Goal: Navigation & Orientation: Find specific page/section

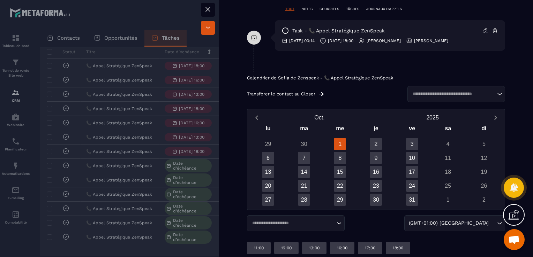
scroll to position [406, 0]
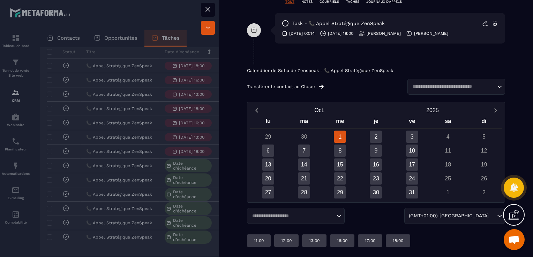
click at [156, 99] on div at bounding box center [266, 128] width 533 height 257
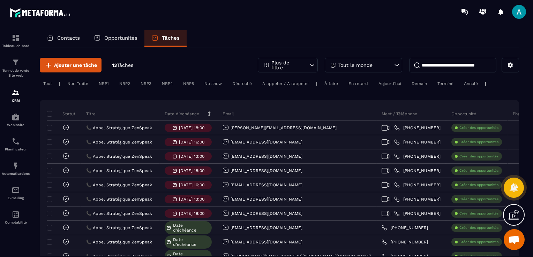
click at [65, 39] on p "Contacts" at bounding box center [68, 38] width 23 height 6
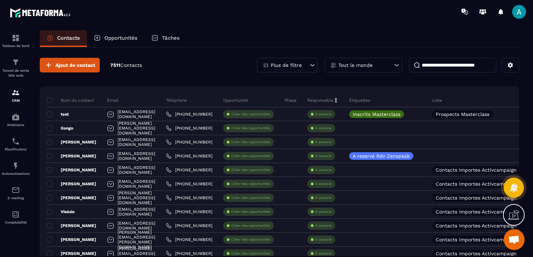
click at [105, 32] on div "Opportunités" at bounding box center [116, 38] width 58 height 17
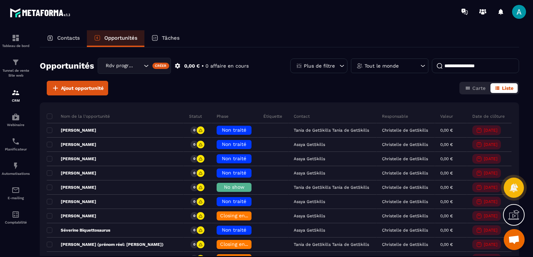
click at [105, 35] on p "Opportunités" at bounding box center [120, 38] width 33 height 6
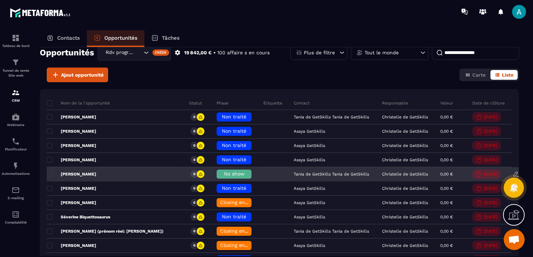
scroll to position [35, 0]
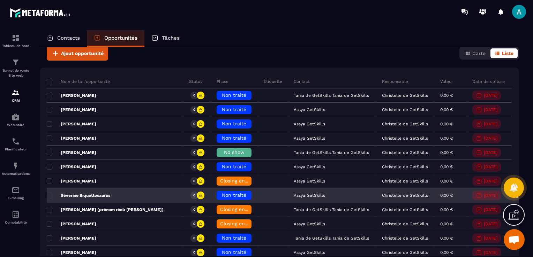
click at [222, 197] on span "Non traité" at bounding box center [234, 195] width 24 height 6
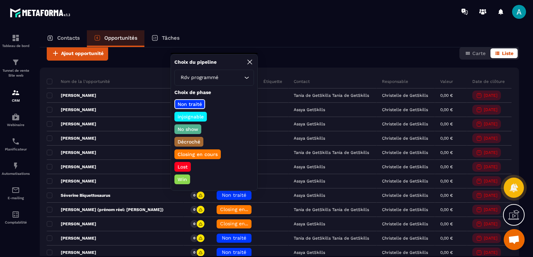
click at [209, 154] on p "Closing en cours" at bounding box center [197, 154] width 42 height 7
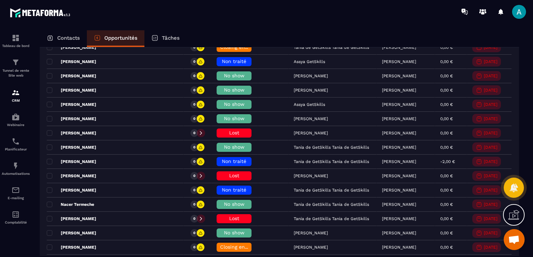
scroll to position [1396, 0]
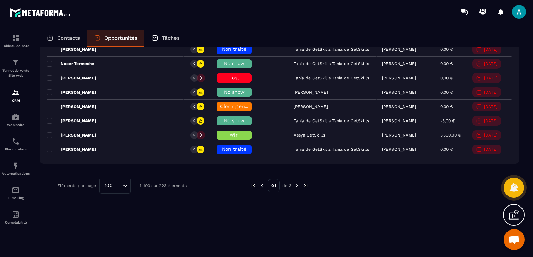
click at [298, 183] on img at bounding box center [297, 186] width 6 height 6
click at [293, 178] on div "01 de 3" at bounding box center [279, 186] width 59 height 16
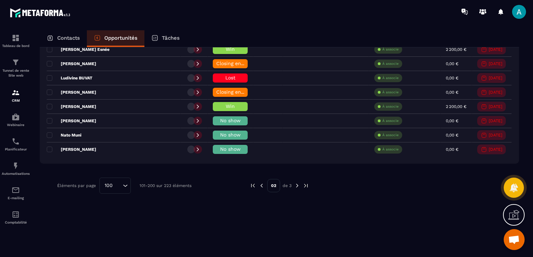
click at [294, 183] on img at bounding box center [297, 186] width 6 height 6
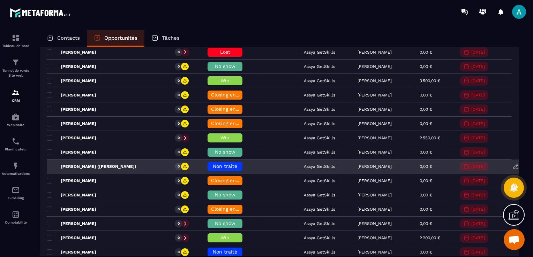
scroll to position [161, 0]
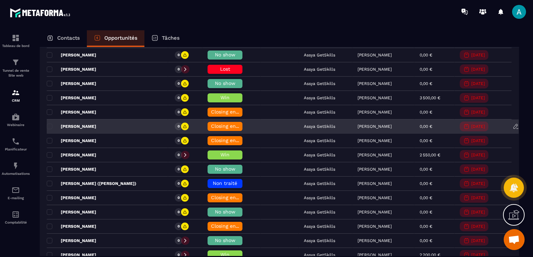
click at [129, 122] on div "[PERSON_NAME]" at bounding box center [107, 127] width 121 height 14
